Goal: Information Seeking & Learning: Learn about a topic

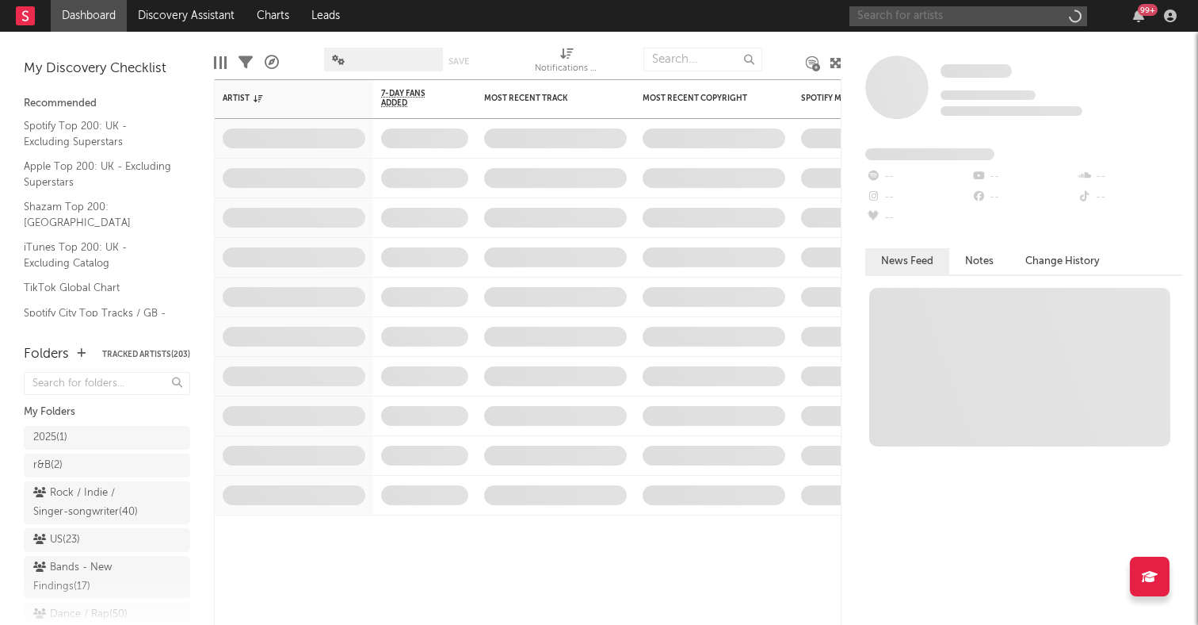
click at [930, 21] on input "text" at bounding box center [969, 16] width 238 height 20
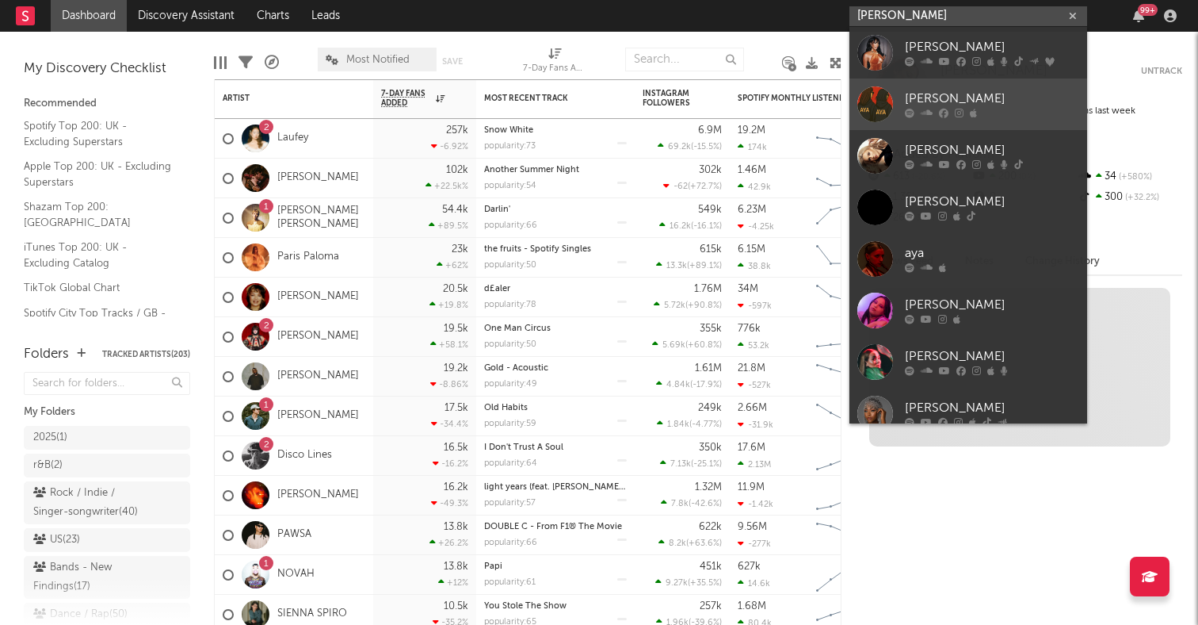
type input "[PERSON_NAME]"
click at [918, 101] on div "[PERSON_NAME]" at bounding box center [992, 99] width 174 height 19
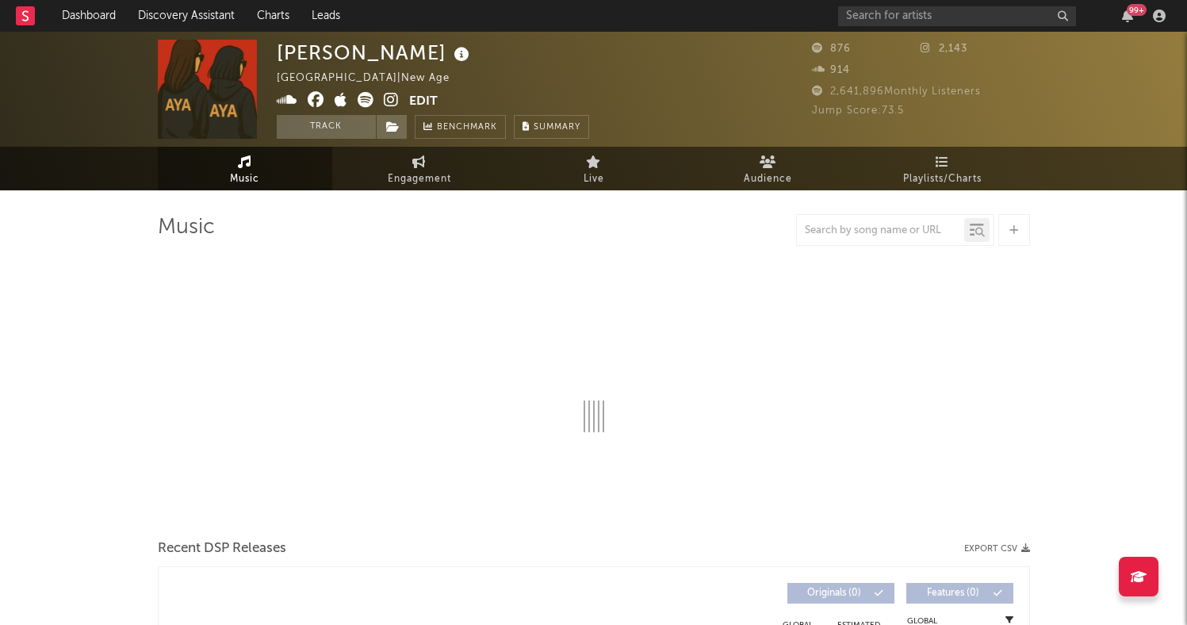
select select "1w"
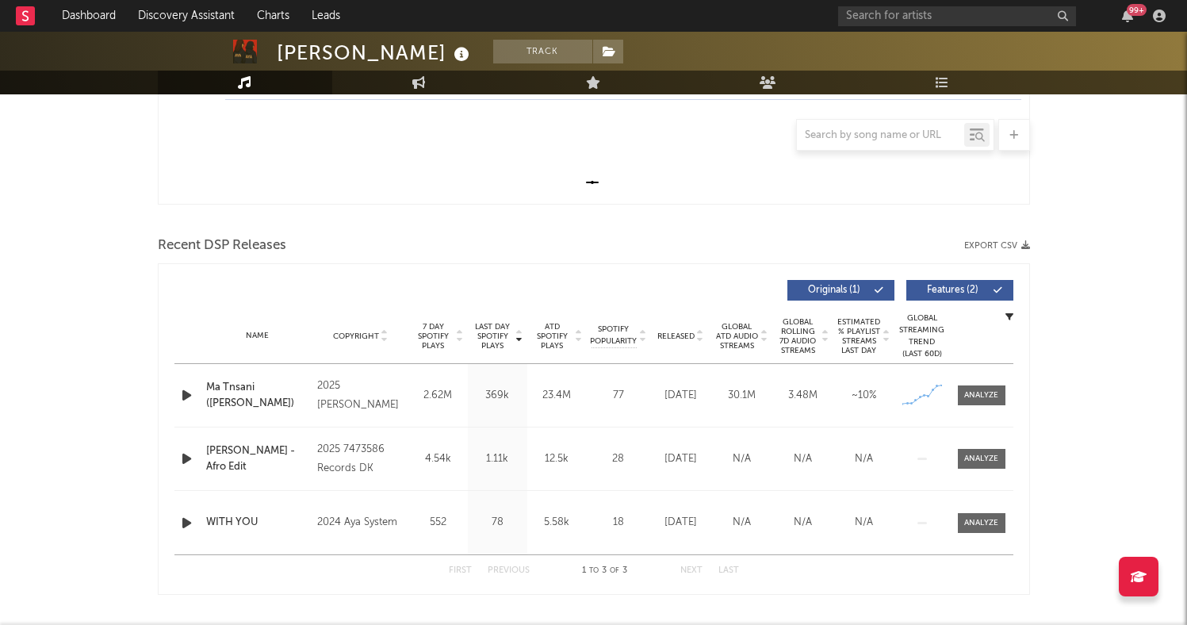
scroll to position [429, 0]
click at [938, 17] on input "text" at bounding box center [957, 16] width 238 height 20
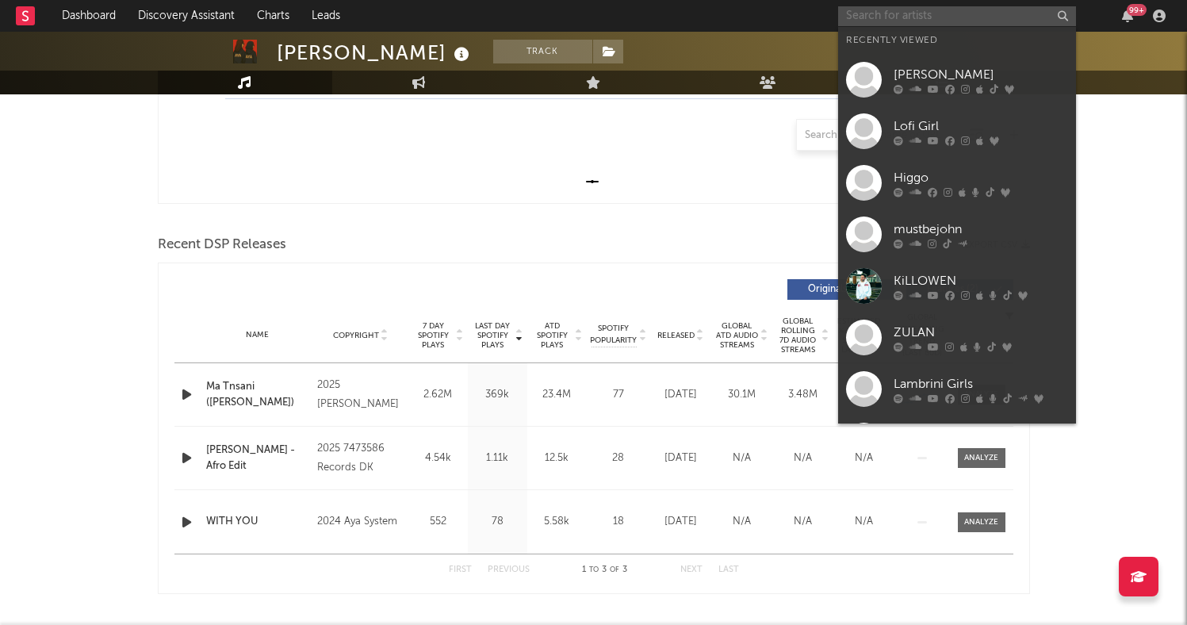
paste input "fakemink"
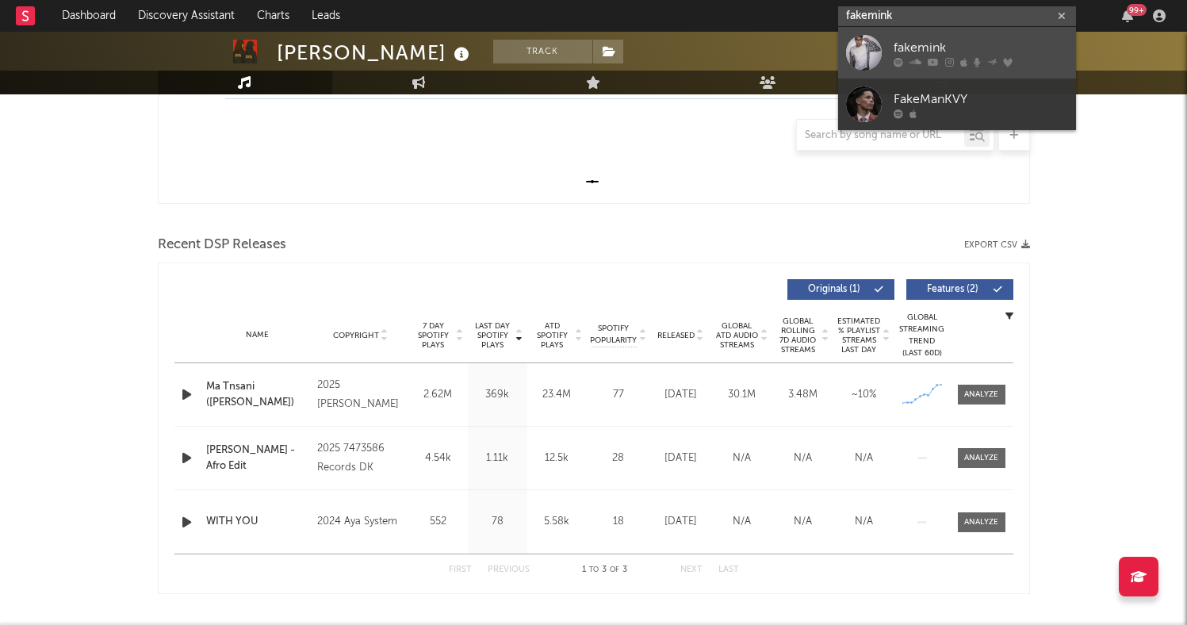
type input "fakemink"
click at [929, 45] on div "fakemink" at bounding box center [980, 47] width 174 height 19
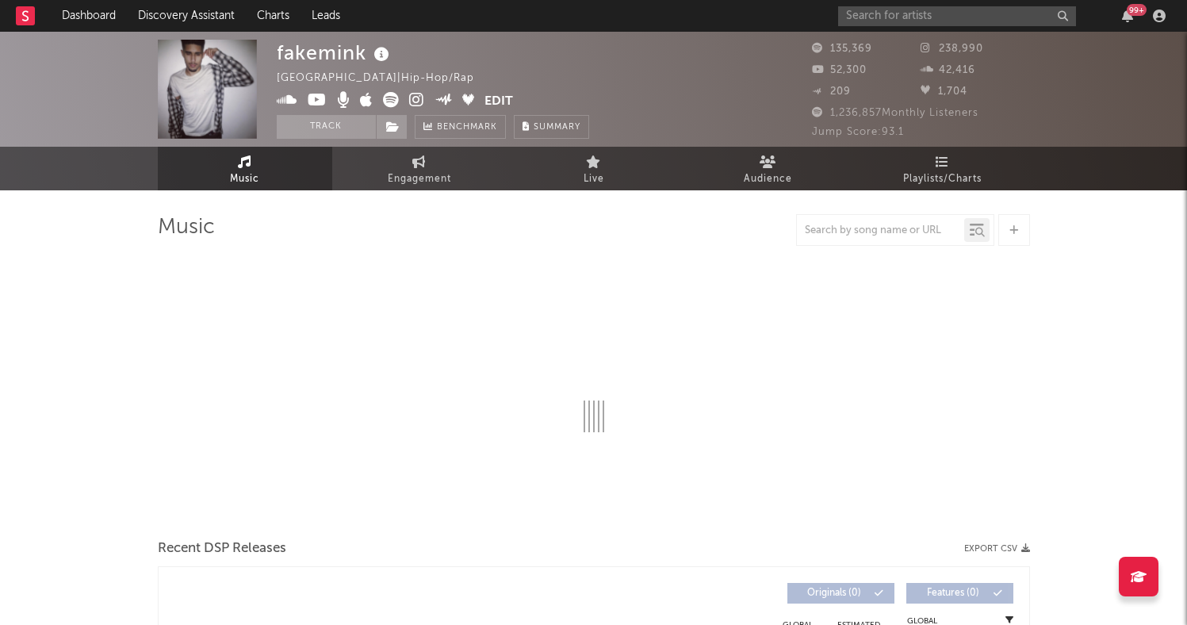
select select "6m"
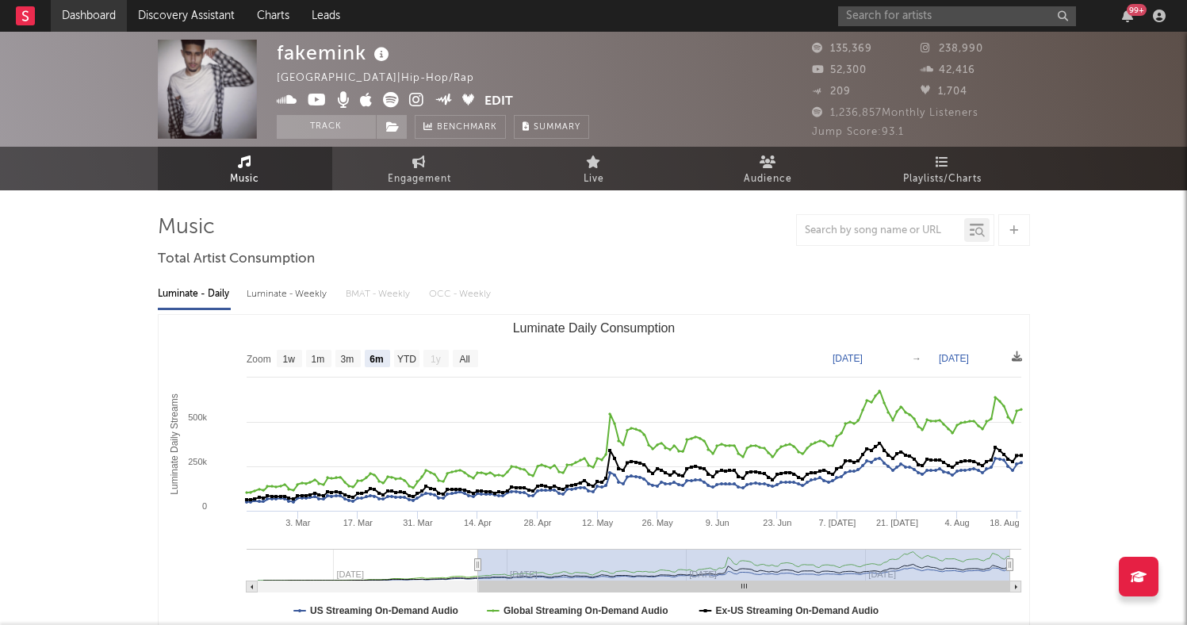
click at [107, 16] on link "Dashboard" at bounding box center [89, 16] width 76 height 32
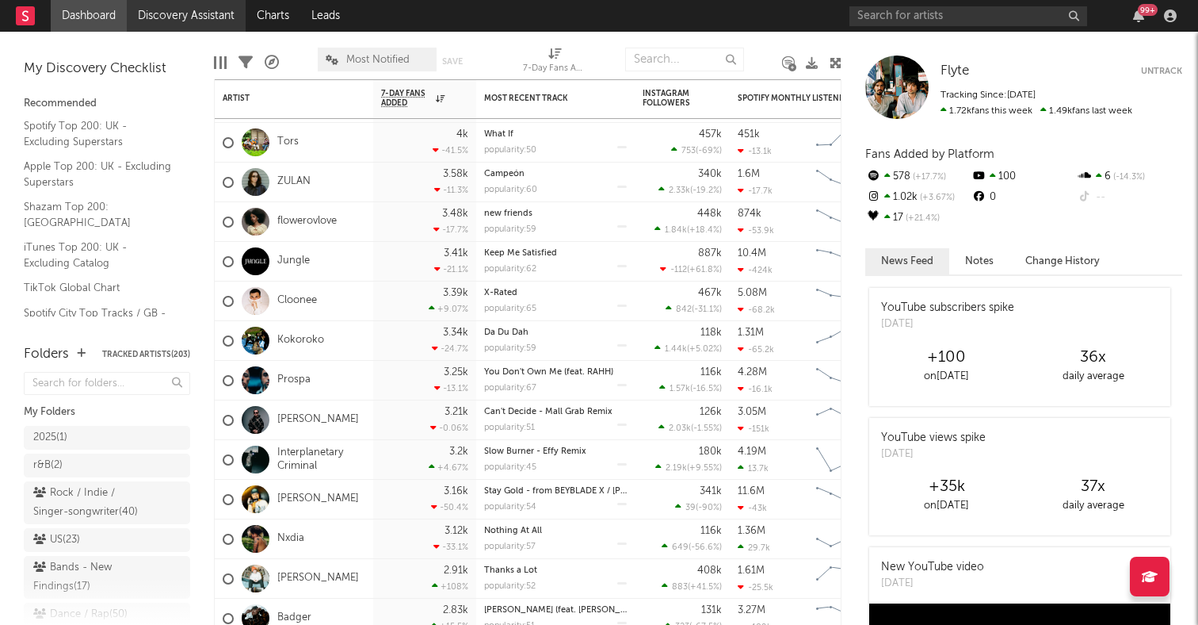
click at [205, 17] on link "Discovery Assistant" at bounding box center [186, 16] width 119 height 32
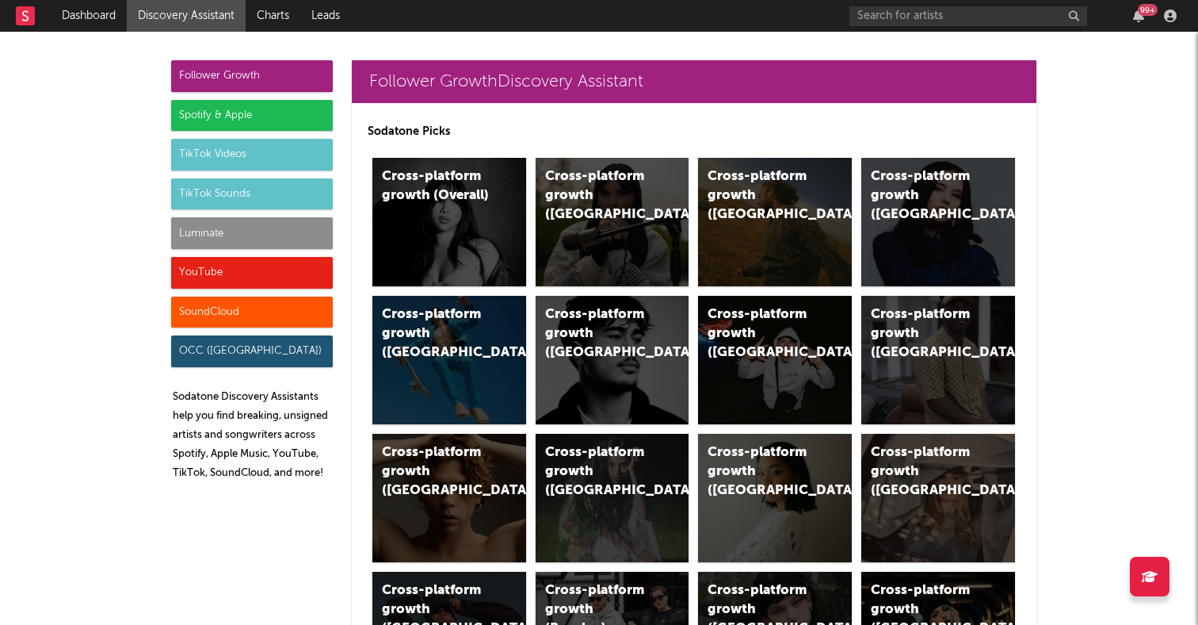
click at [275, 116] on div "Spotify & Apple" at bounding box center [252, 116] width 162 height 32
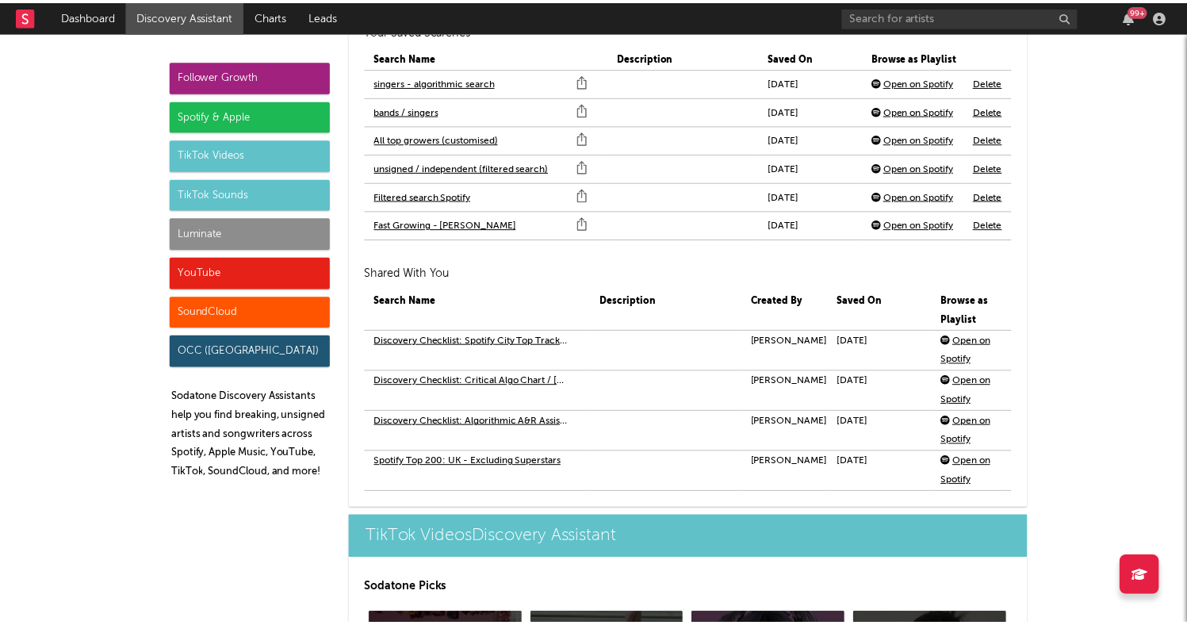
scroll to position [3573, 0]
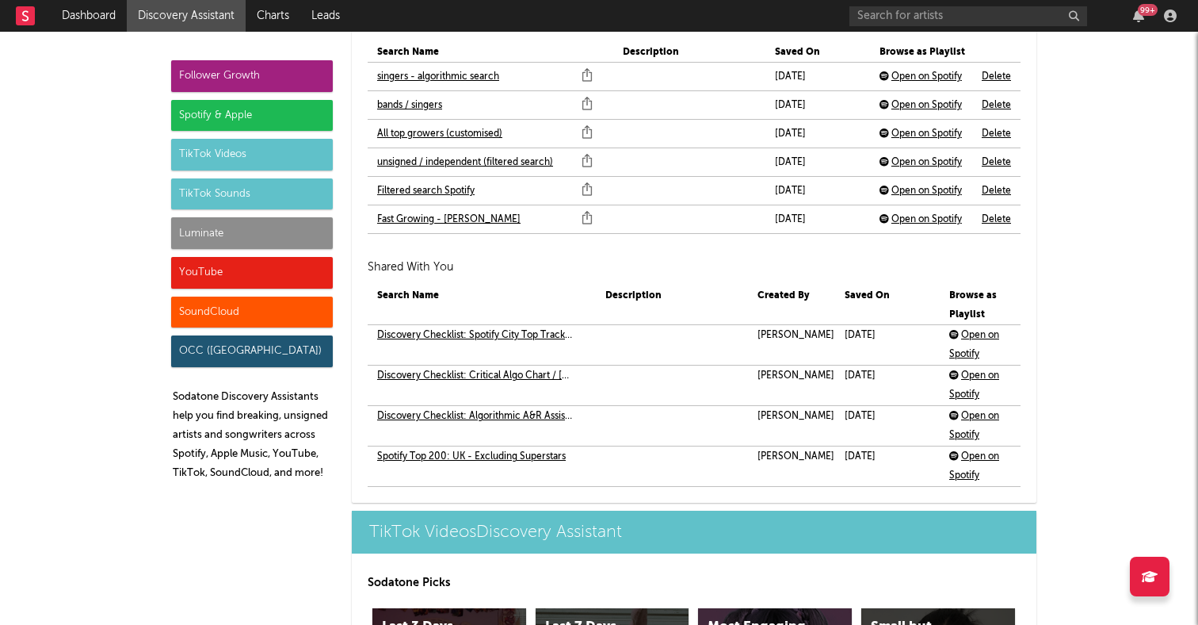
click at [457, 75] on link "singers - algorithmic search" at bounding box center [438, 76] width 122 height 19
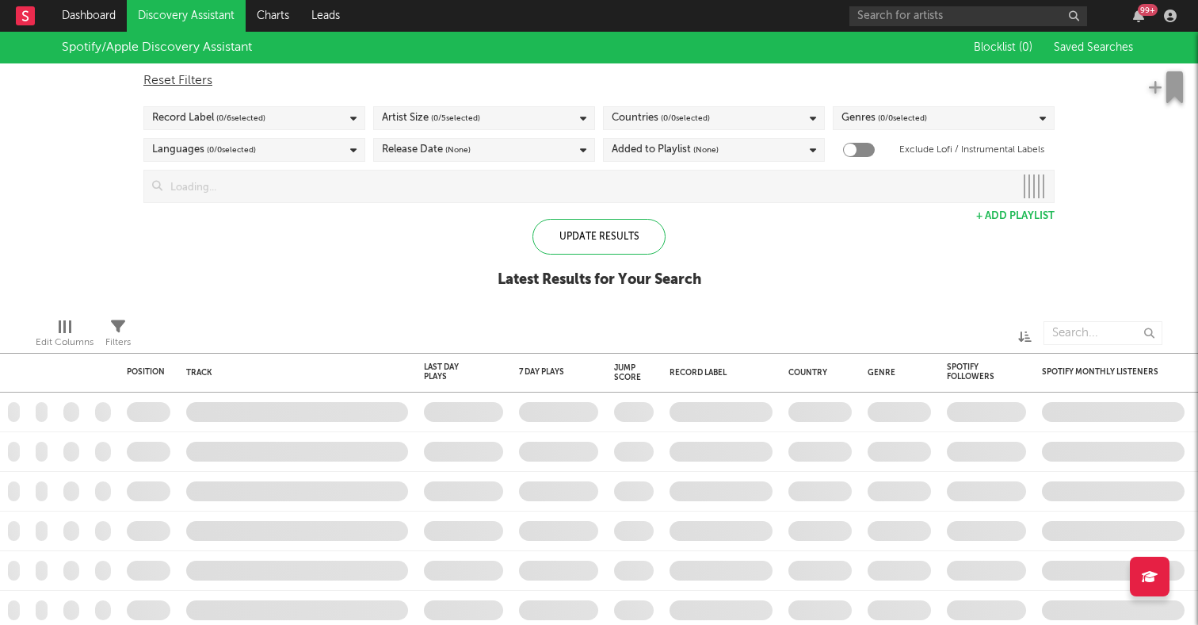
checkbox input "true"
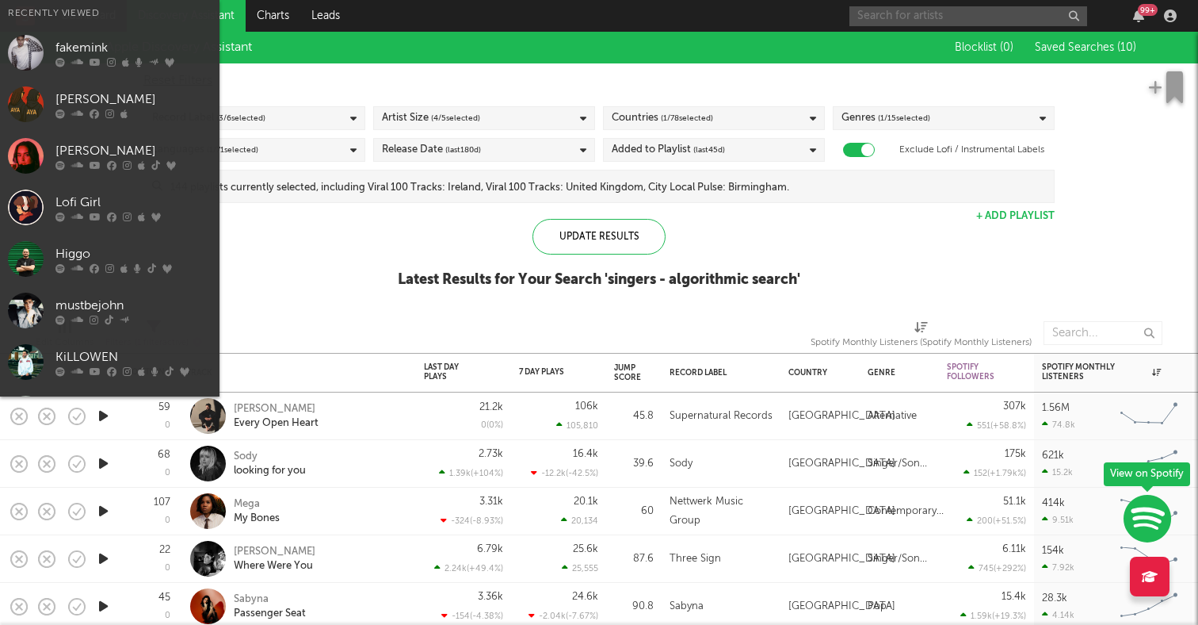
click at [893, 21] on input "text" at bounding box center [969, 16] width 238 height 20
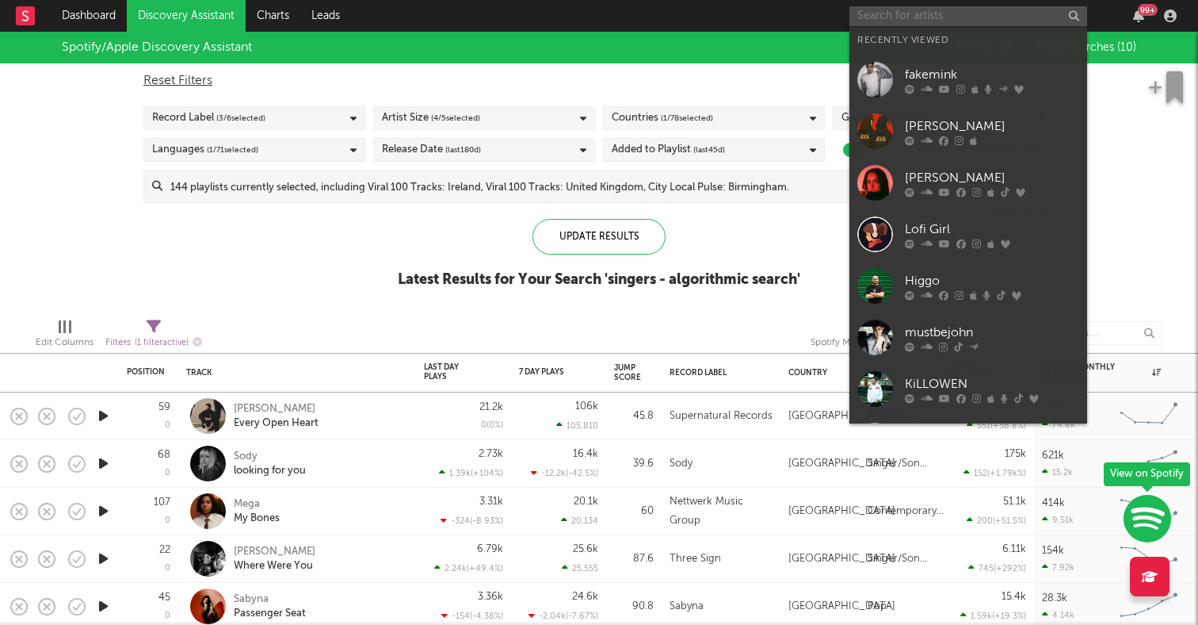
paste input "[PERSON_NAME]"
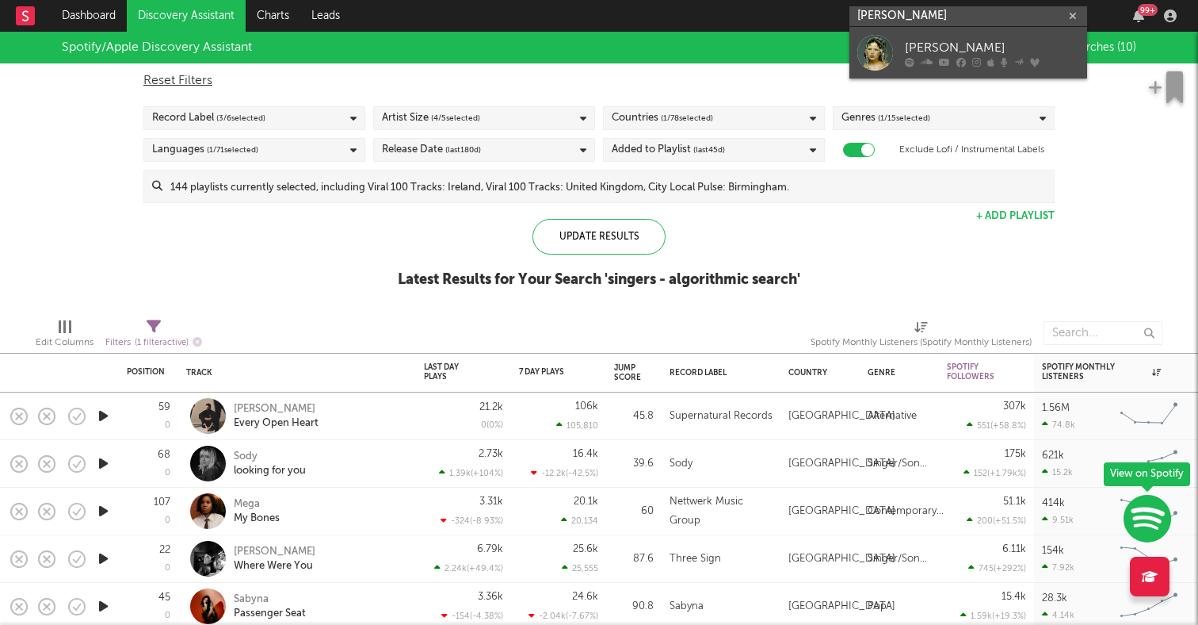
type input "[PERSON_NAME]"
click at [887, 44] on div at bounding box center [876, 53] width 36 height 36
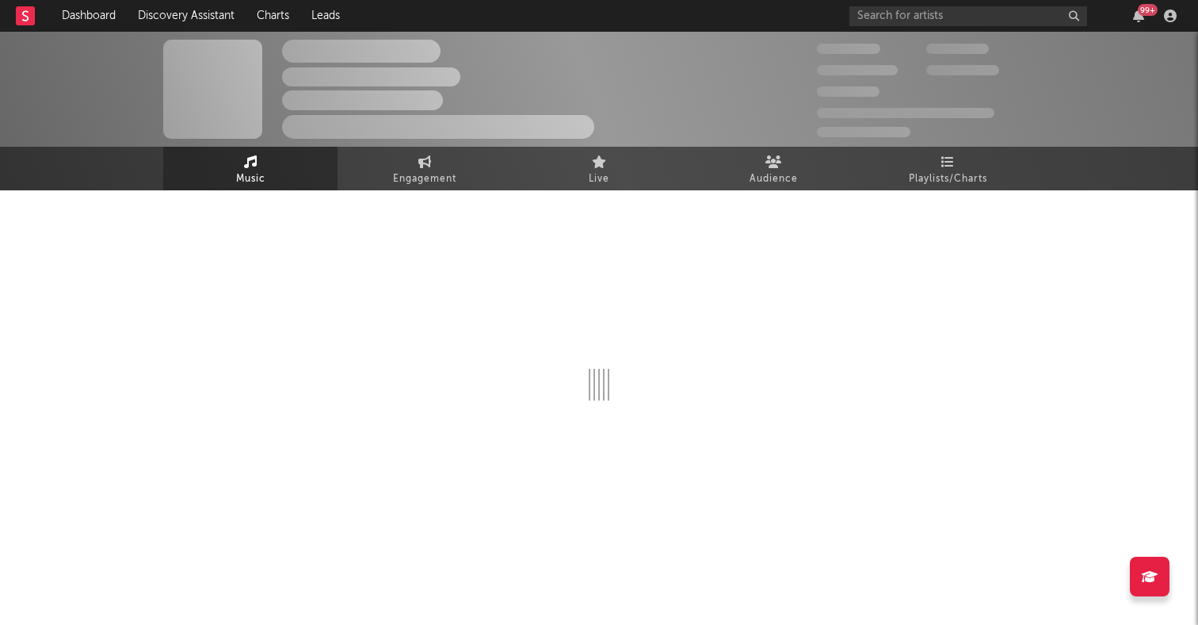
select select "6m"
